Goal: Navigation & Orientation: Find specific page/section

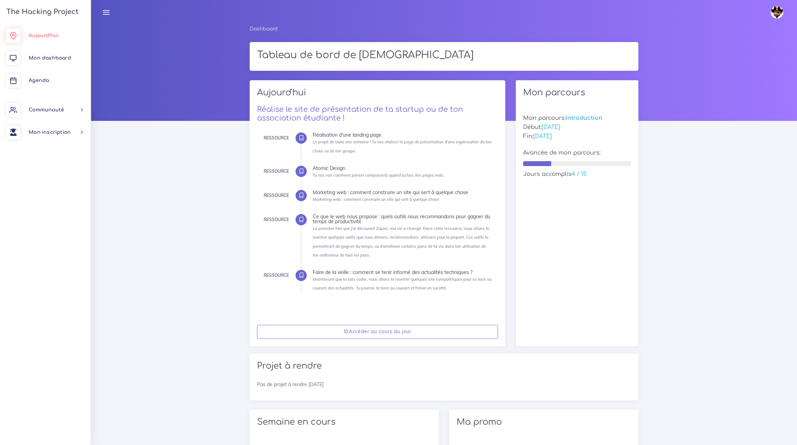
click at [44, 35] on span "Aujourd'hui" at bounding box center [44, 35] width 30 height 5
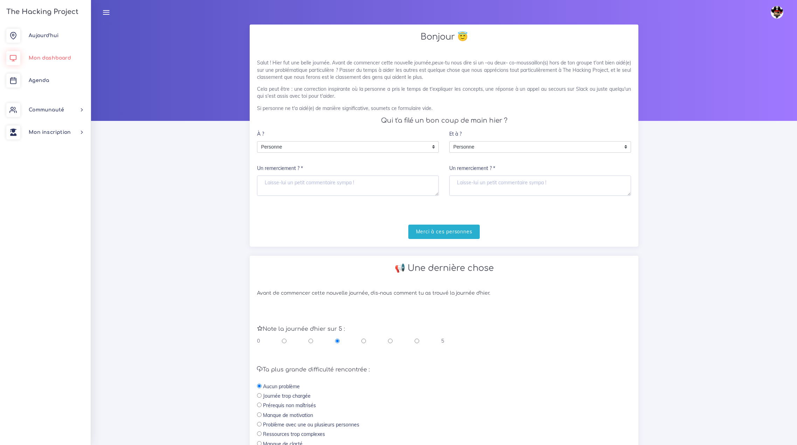
click at [44, 58] on span "Mon dashboard" at bounding box center [50, 57] width 42 height 5
click at [41, 81] on span "Agenda" at bounding box center [39, 80] width 20 height 5
click at [47, 109] on span "Communauté" at bounding box center [46, 109] width 35 height 5
click at [81, 110] on link "Communauté" at bounding box center [45, 110] width 91 height 22
